Goal: Task Accomplishment & Management: Manage account settings

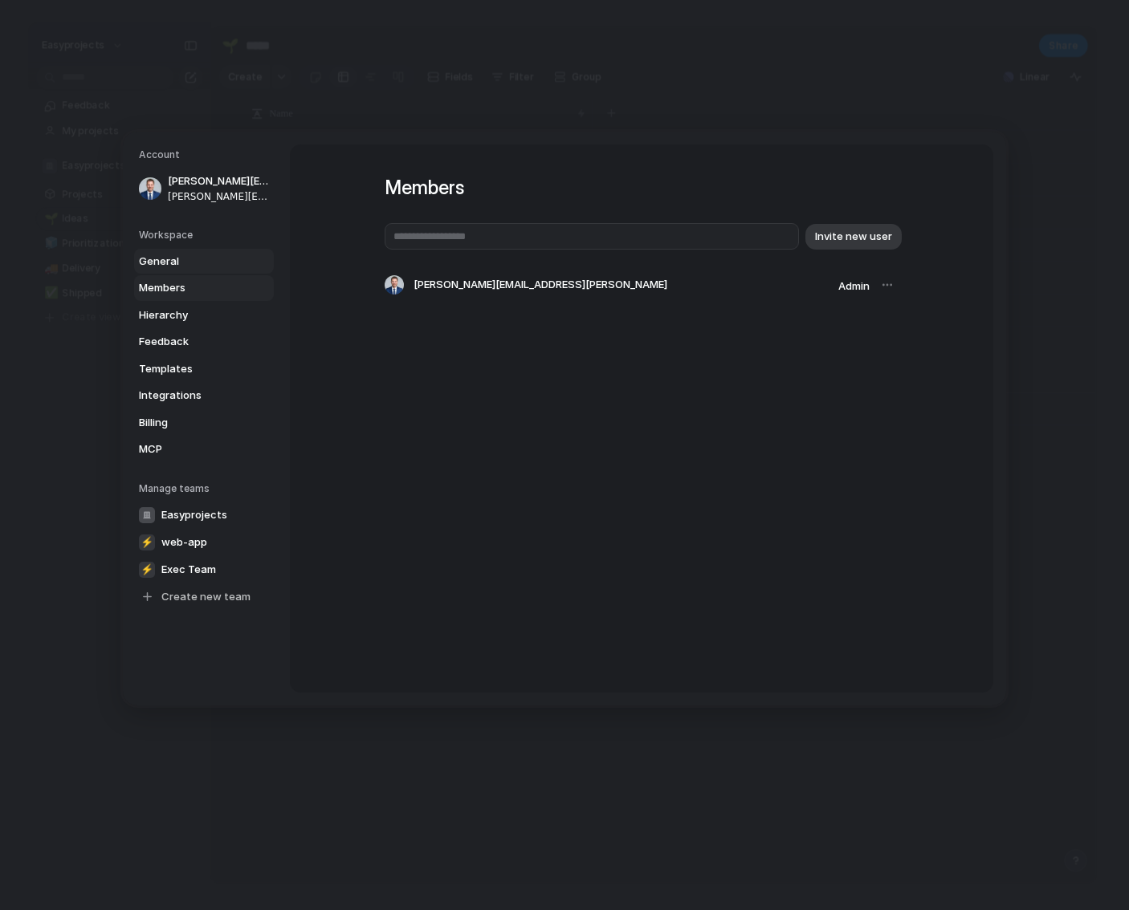
click at [210, 263] on span "General" at bounding box center [190, 262] width 103 height 16
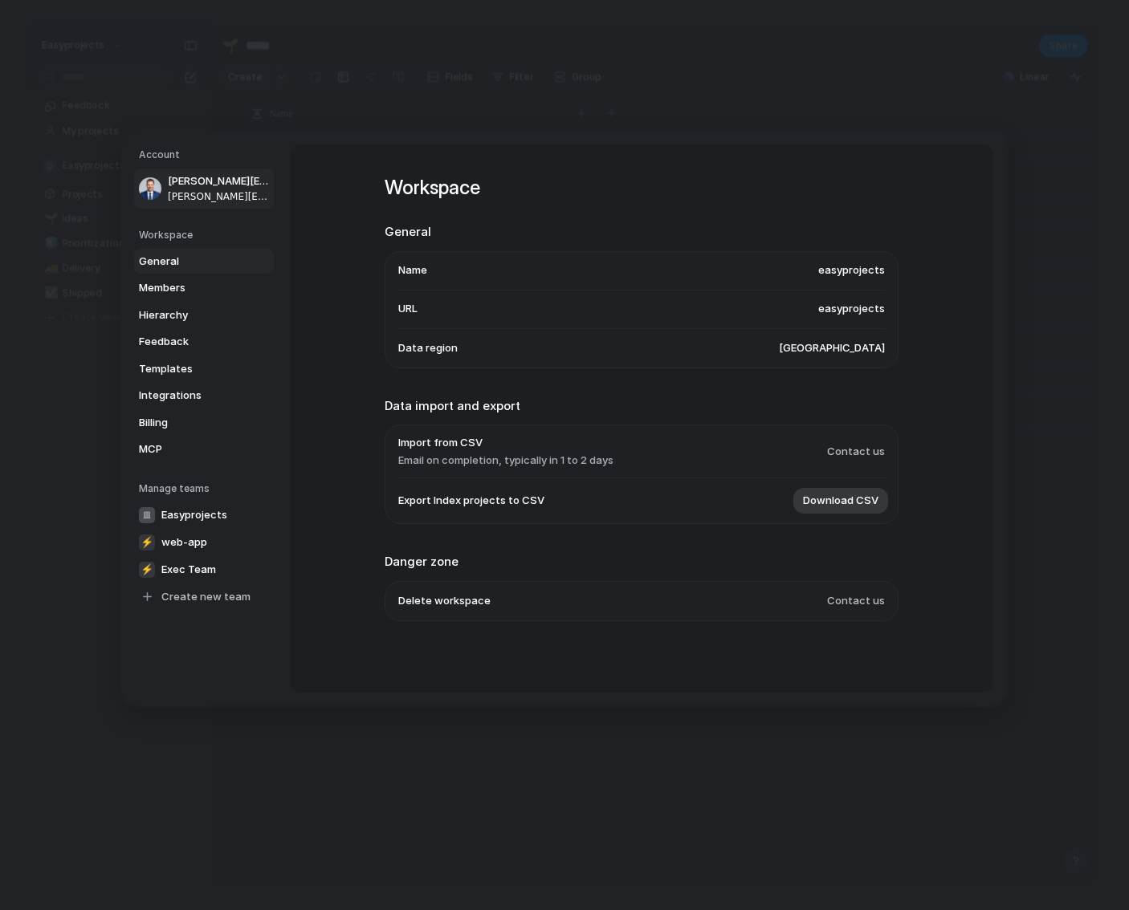
click at [219, 185] on span "[PERSON_NAME][EMAIL_ADDRESS][PERSON_NAME]" at bounding box center [219, 181] width 103 height 16
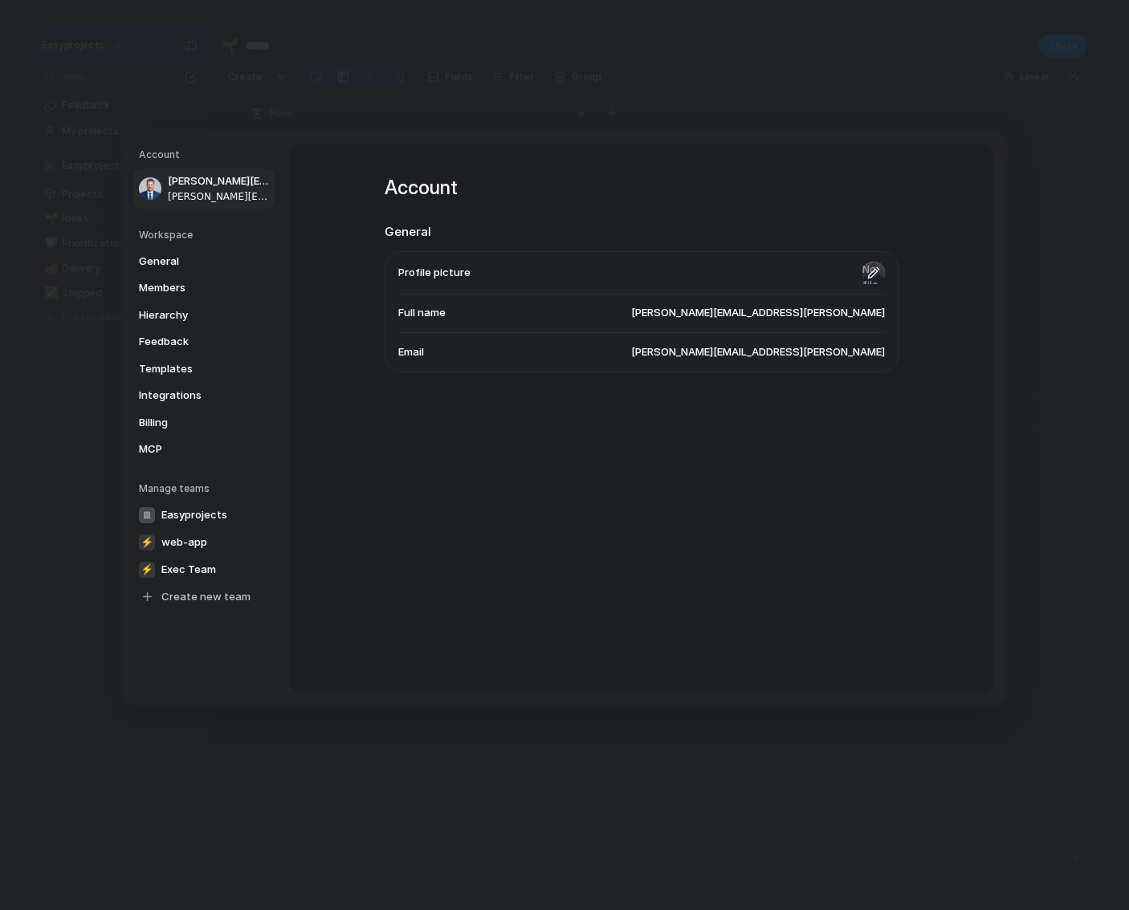
click at [875, 275] on input "file" at bounding box center [873, 273] width 22 height 22
click at [972, 506] on div "Account General Profile picture Full name [PERSON_NAME][EMAIL_ADDRESS][PERSON_N…" at bounding box center [641, 418] width 703 height 548
click at [833, 307] on span "[PERSON_NAME][EMAIL_ADDRESS][PERSON_NAME]" at bounding box center [758, 313] width 254 height 16
click at [873, 270] on input "file" at bounding box center [873, 273] width 22 height 22
click at [799, 316] on span "[PERSON_NAME][EMAIL_ADDRESS][PERSON_NAME]" at bounding box center [758, 313] width 254 height 16
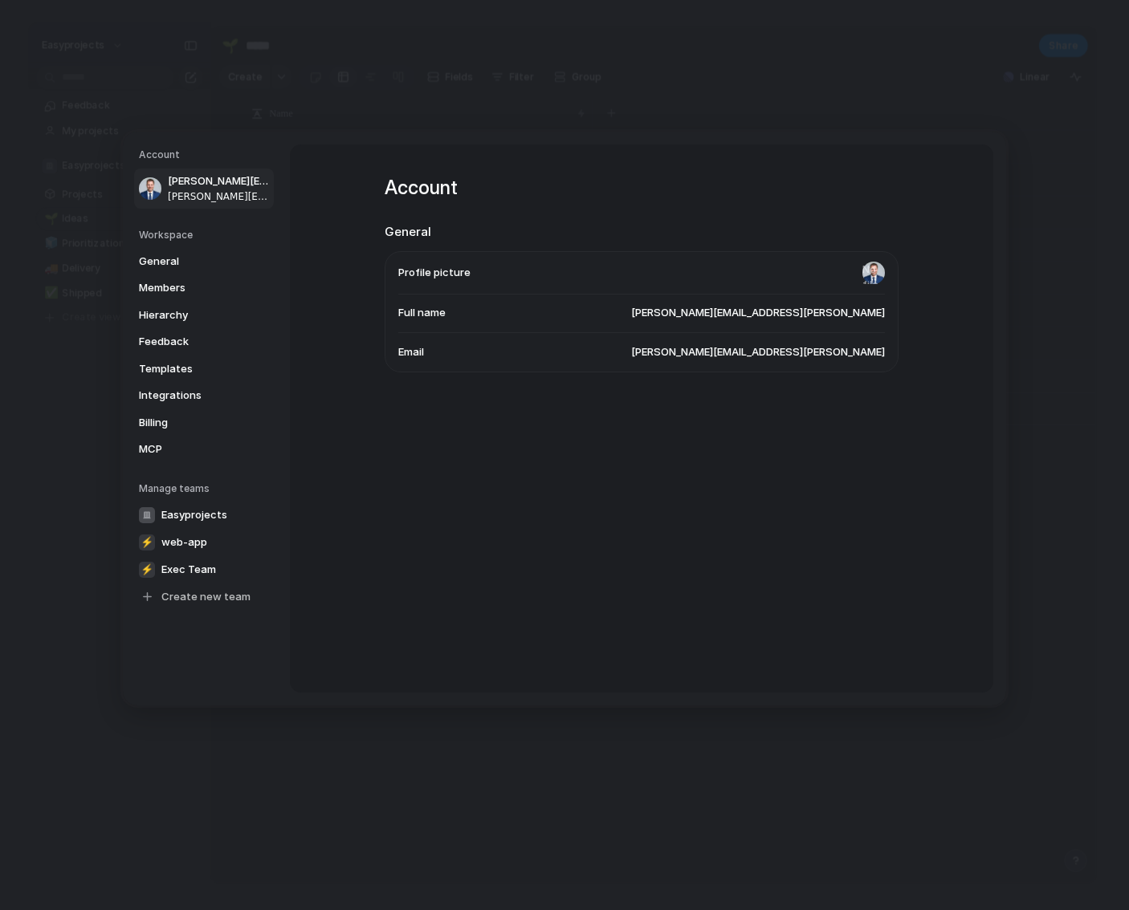
click at [767, 318] on span "[PERSON_NAME][EMAIL_ADDRESS][PERSON_NAME]" at bounding box center [758, 313] width 254 height 16
click at [824, 319] on span "[PERSON_NAME][EMAIL_ADDRESS][PERSON_NAME]" at bounding box center [758, 313] width 254 height 16
click at [816, 319] on span "[PERSON_NAME][EMAIL_ADDRESS][PERSON_NAME]" at bounding box center [758, 313] width 254 height 16
click at [816, 357] on span "[PERSON_NAME][EMAIL_ADDRESS][PERSON_NAME]" at bounding box center [758, 352] width 254 height 16
click at [170, 261] on span "General" at bounding box center [190, 262] width 103 height 16
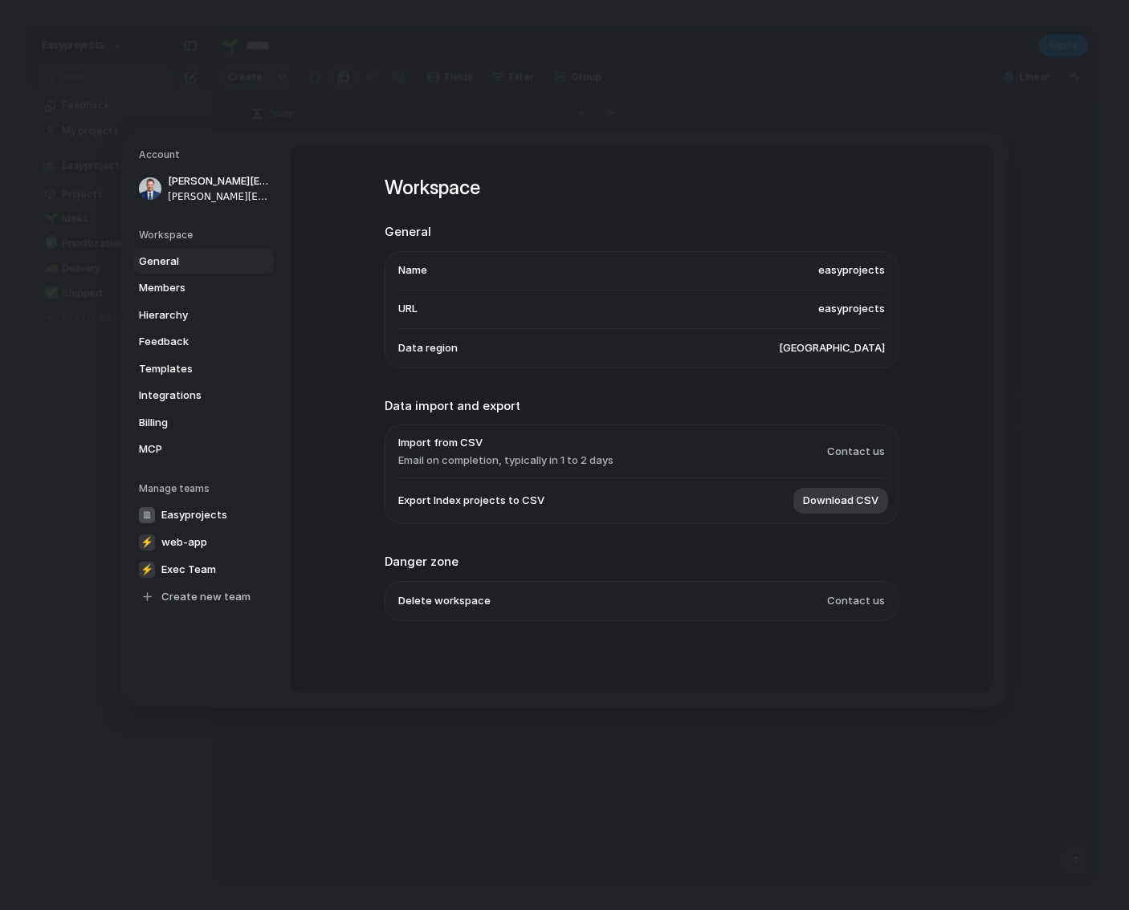
click at [676, 266] on li "Name easyprojects" at bounding box center [641, 271] width 486 height 39
click at [868, 266] on span "easyprojects" at bounding box center [851, 270] width 67 height 16
click at [201, 291] on span "Members" at bounding box center [190, 288] width 103 height 16
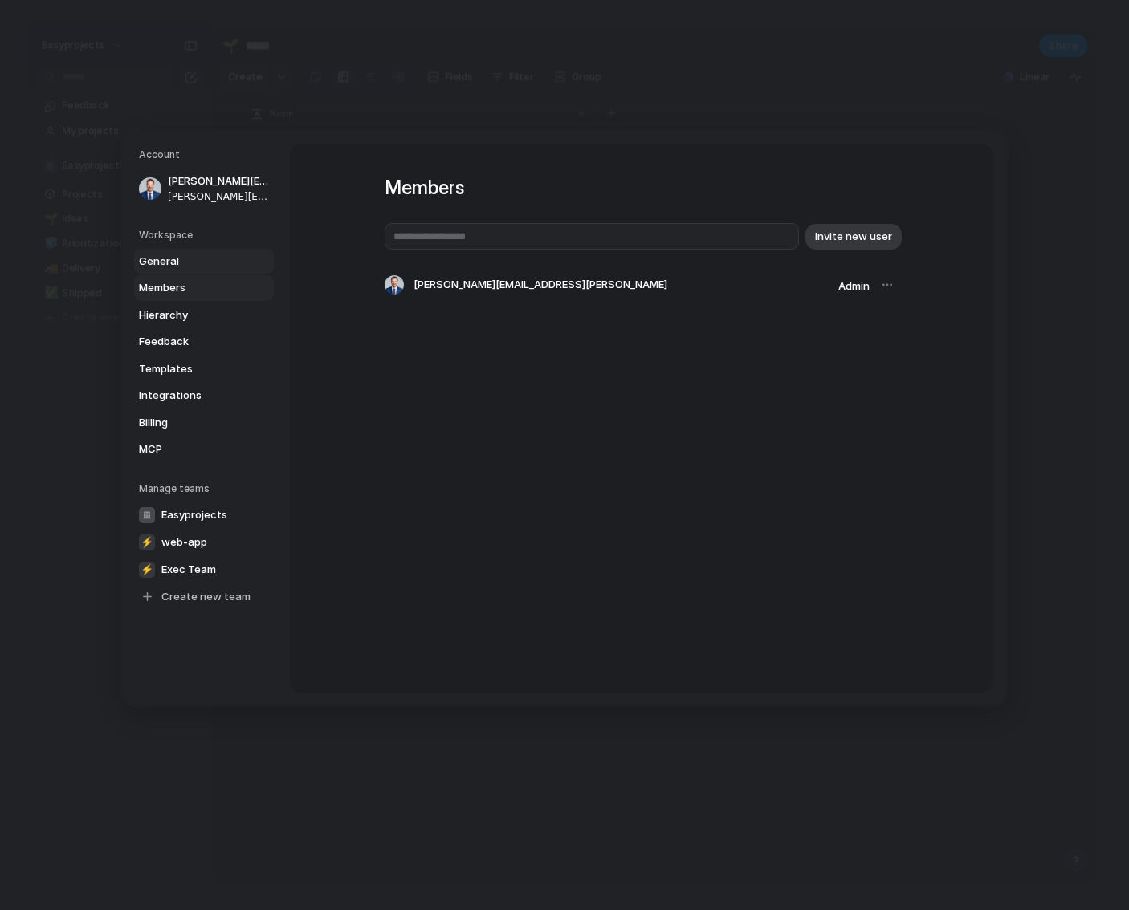
click at [213, 269] on link "General" at bounding box center [204, 262] width 140 height 26
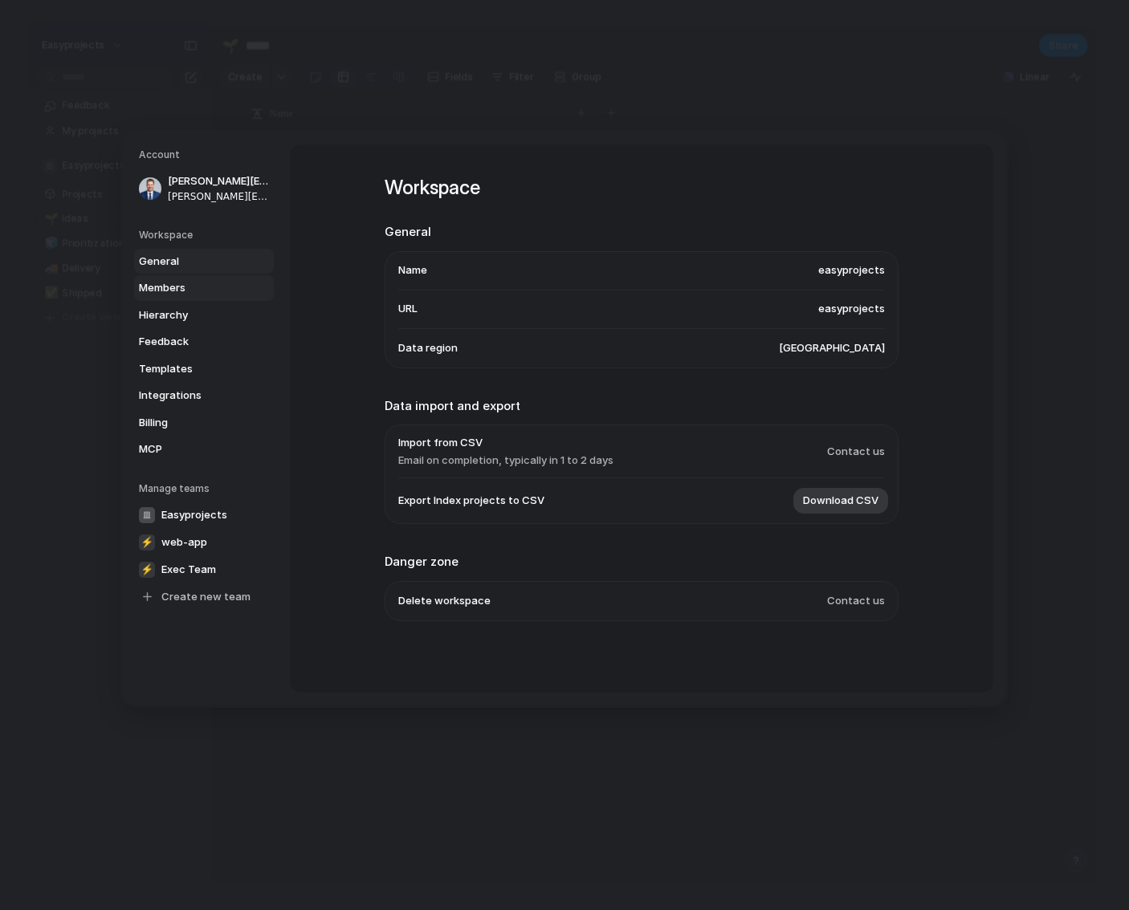
click at [213, 282] on span "Members" at bounding box center [190, 288] width 103 height 16
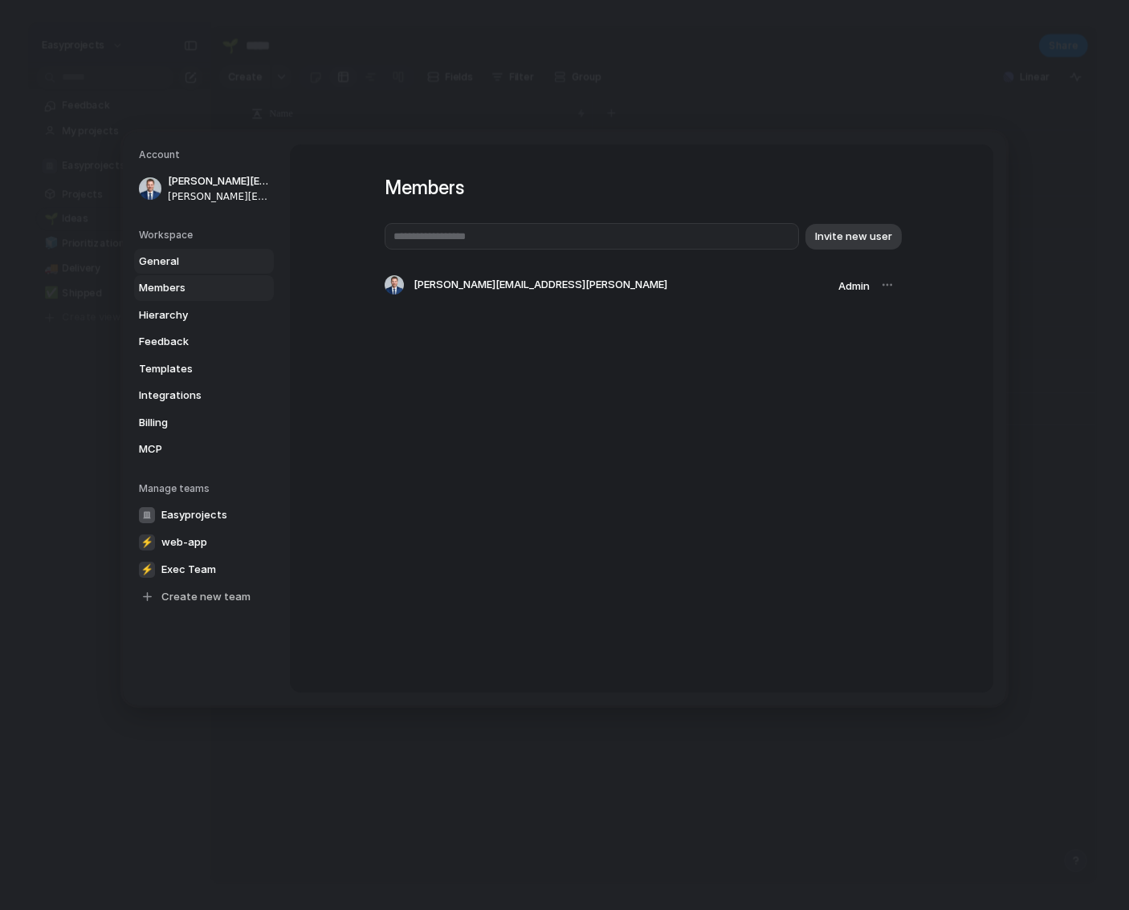
click at [217, 266] on span "General" at bounding box center [190, 262] width 103 height 16
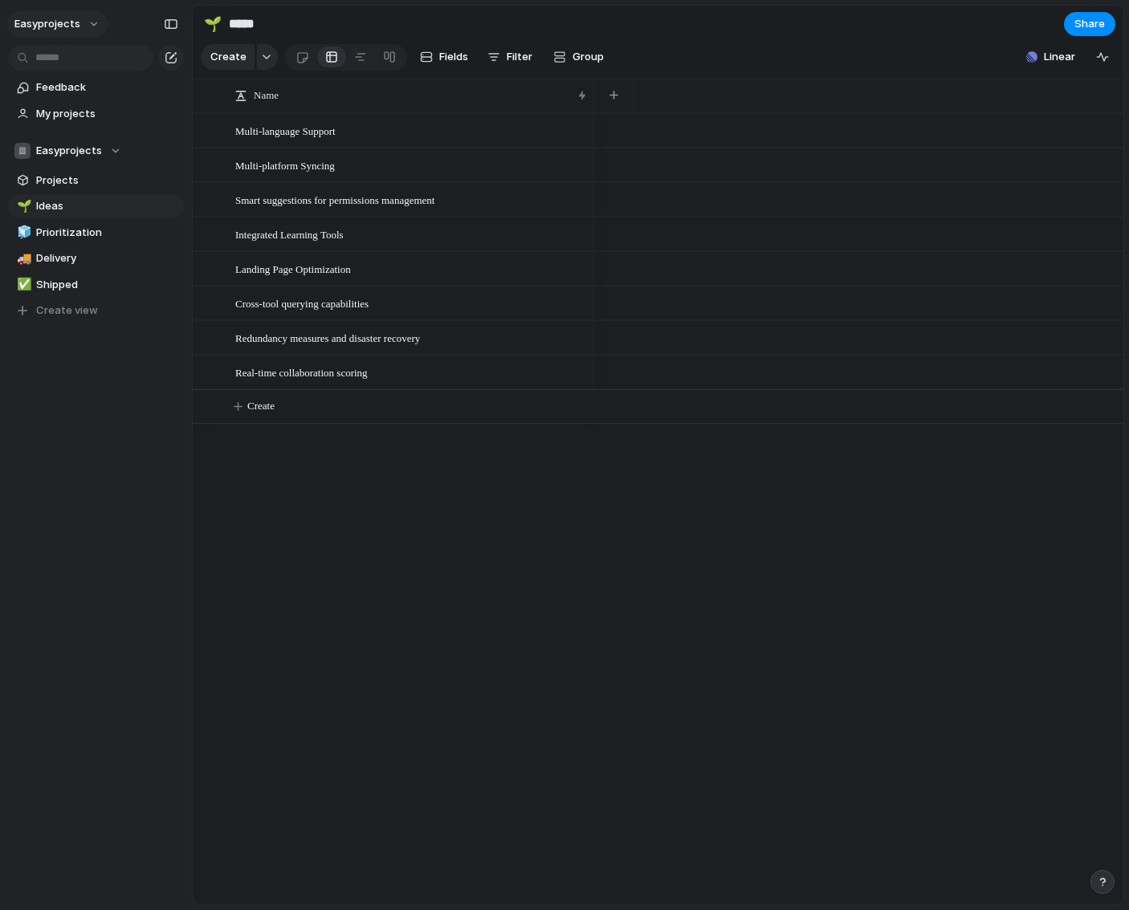
click at [87, 22] on button "easyprojects" at bounding box center [57, 24] width 101 height 26
click at [59, 61] on span "Settings" at bounding box center [59, 60] width 44 height 16
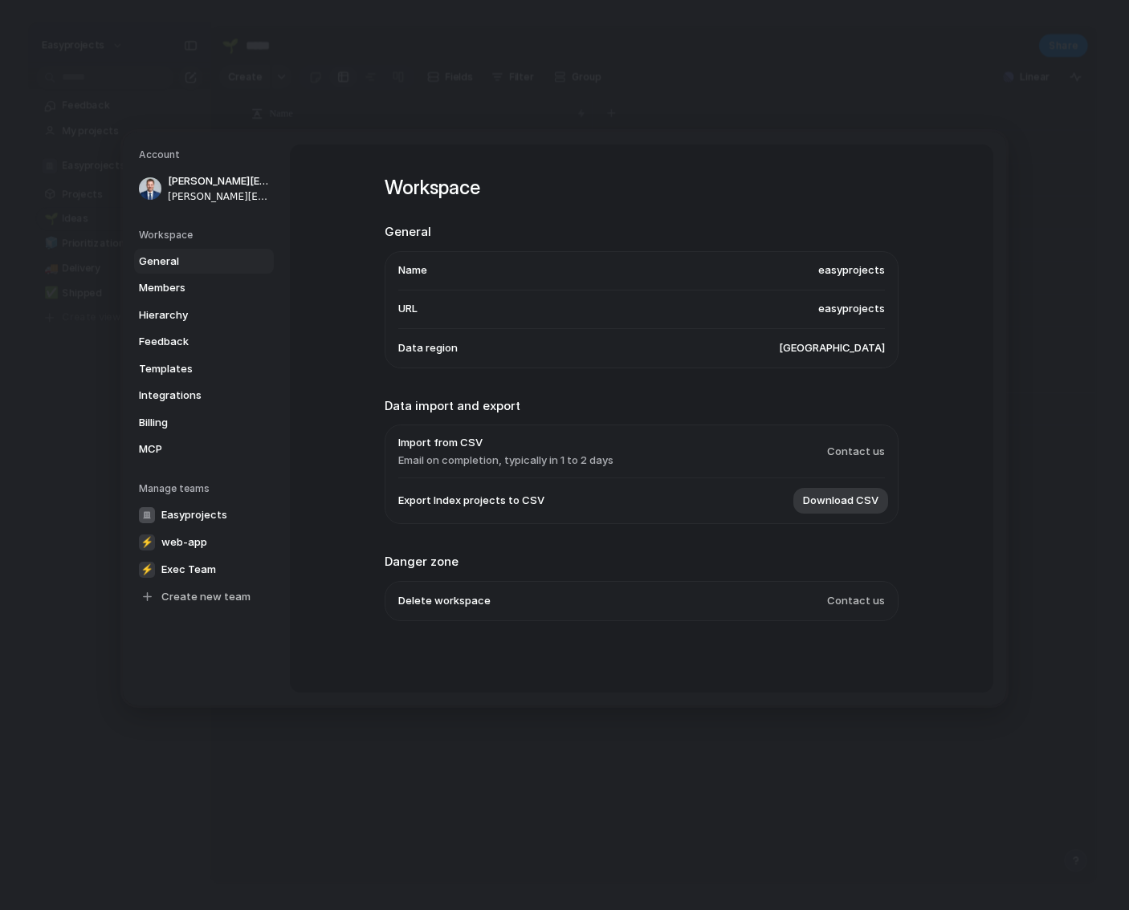
click at [797, 271] on li "Name easyprojects" at bounding box center [641, 271] width 486 height 39
